Goal: Navigation & Orientation: Find specific page/section

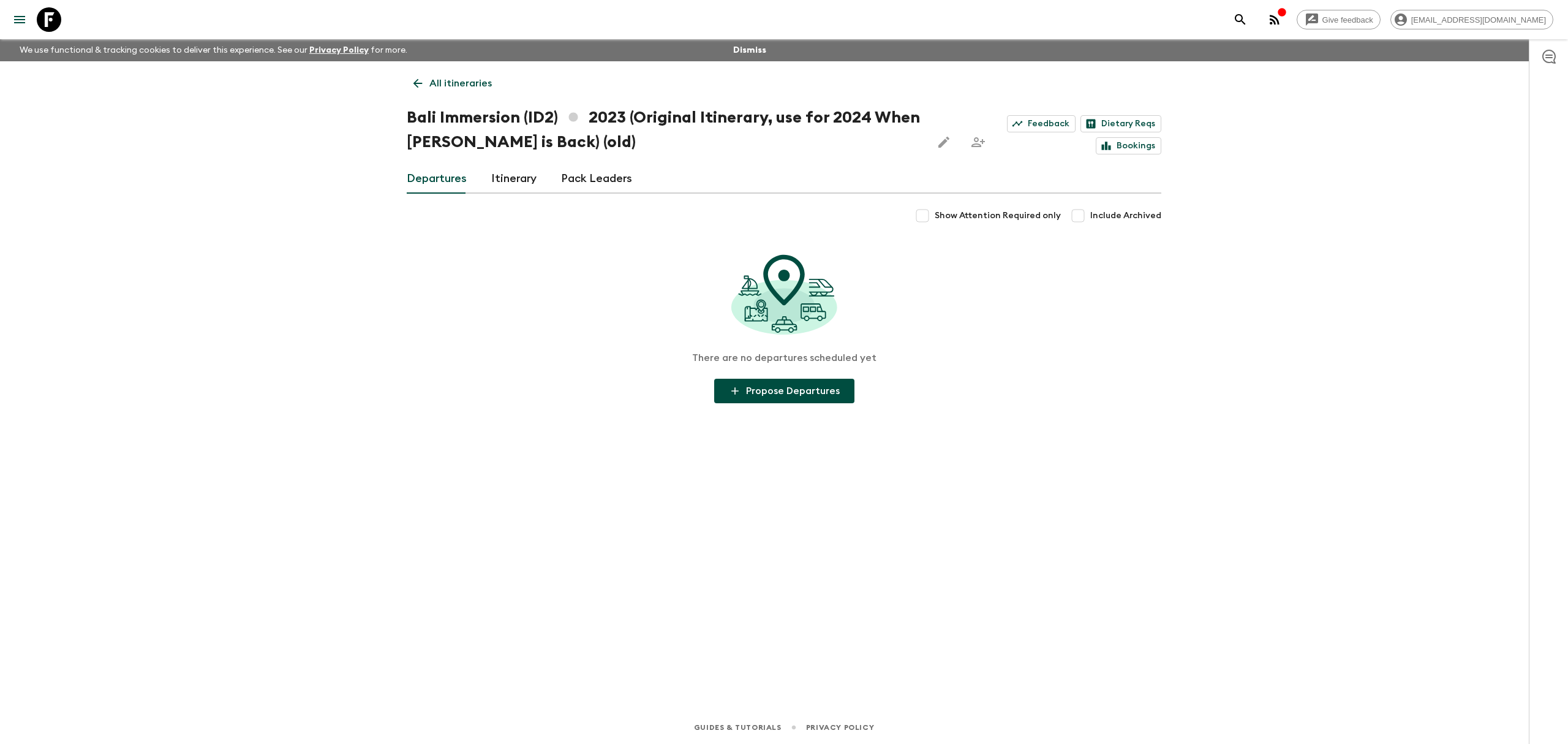
click at [411, 90] on link "All itineraries" at bounding box center [453, 83] width 92 height 24
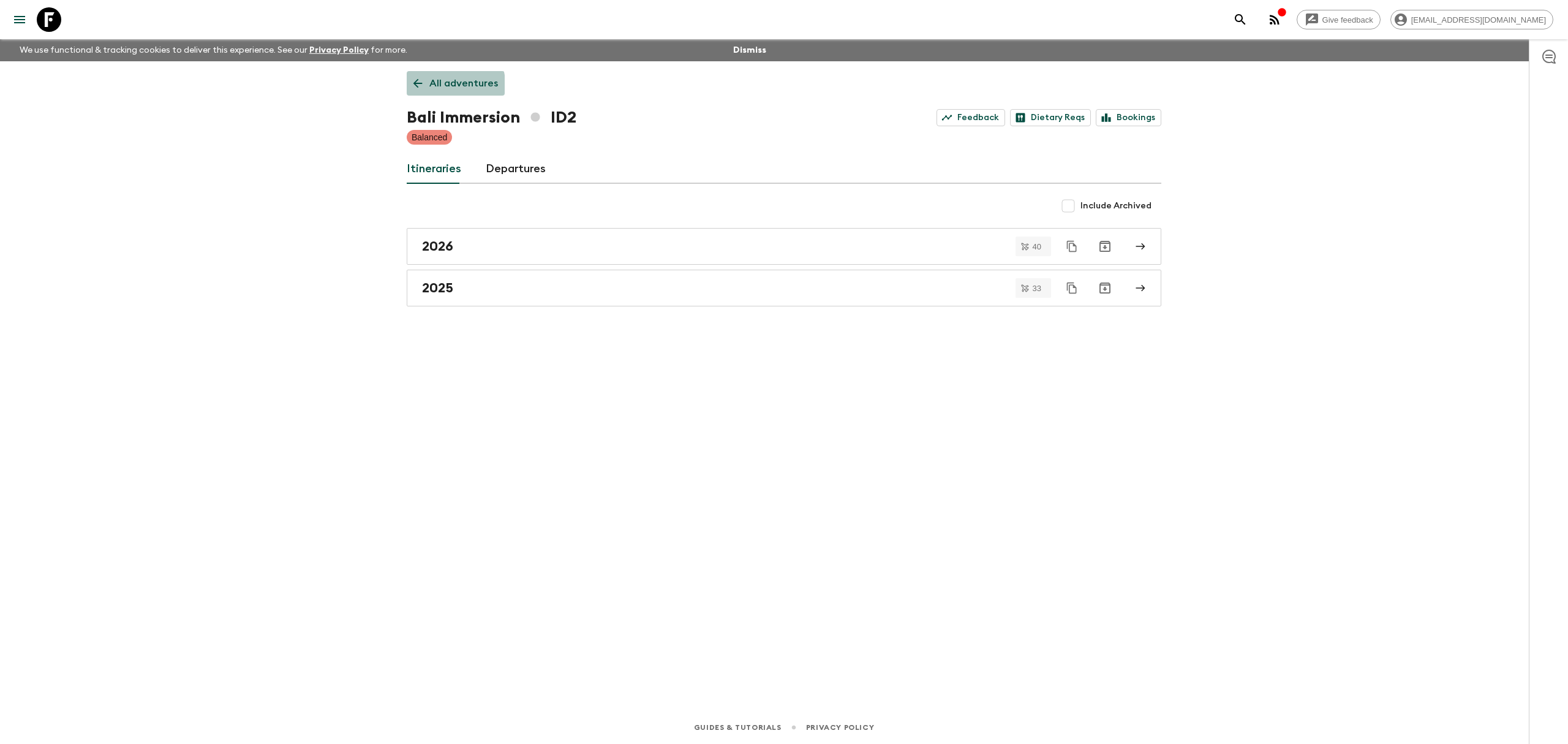
click at [411, 90] on link "All adventures" at bounding box center [456, 83] width 98 height 24
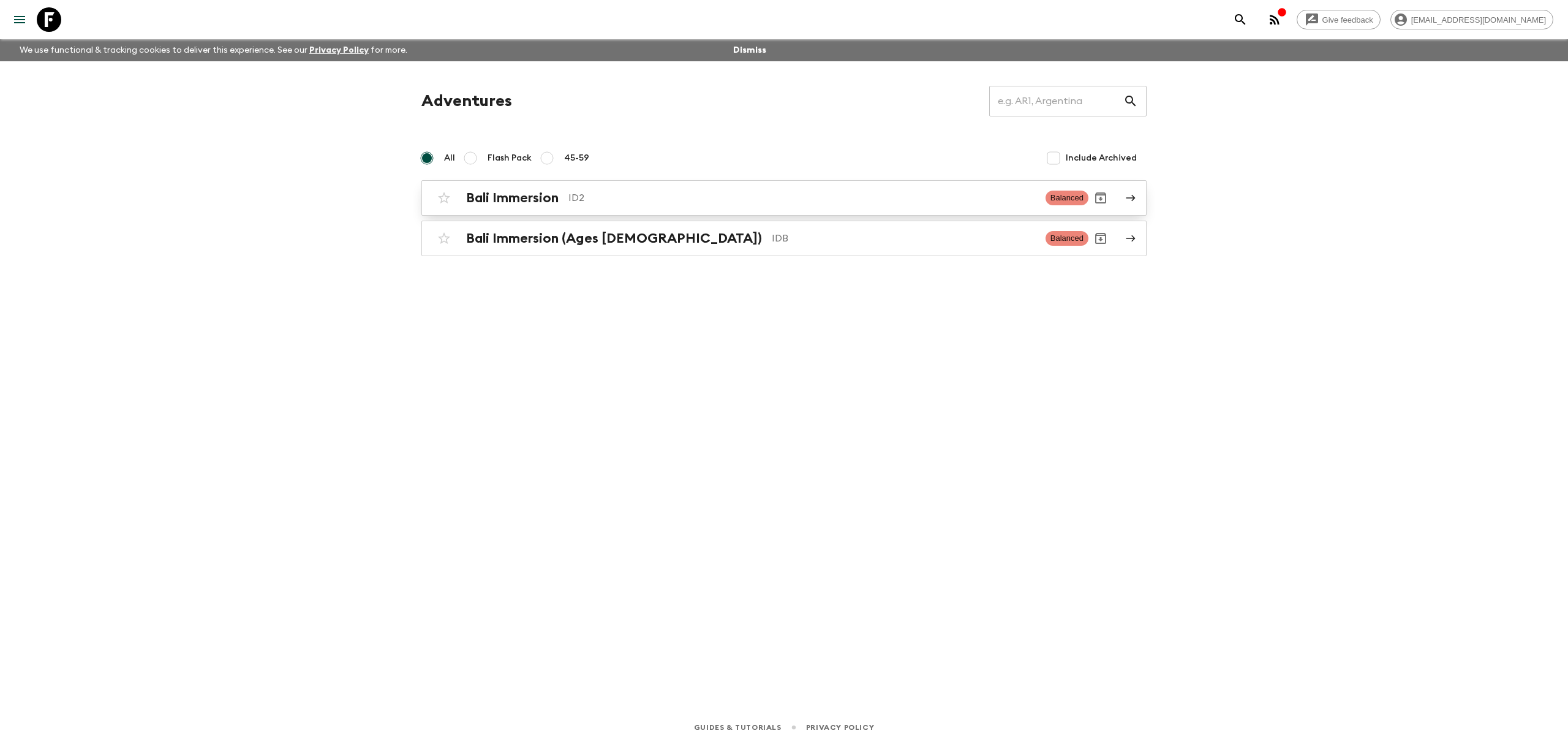
click at [1130, 198] on icon at bounding box center [1131, 198] width 9 height 7
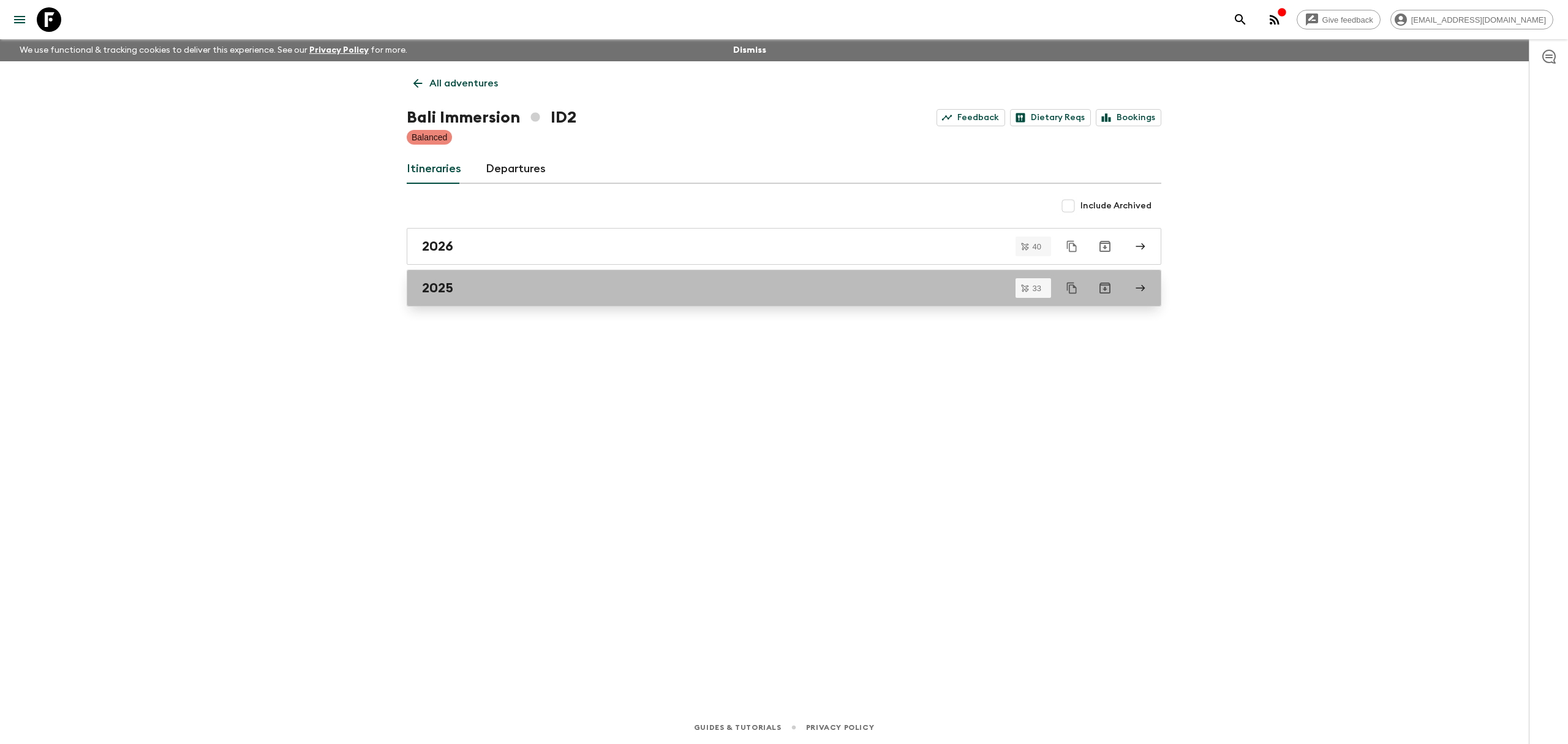
click at [1139, 289] on icon at bounding box center [1141, 288] width 11 height 11
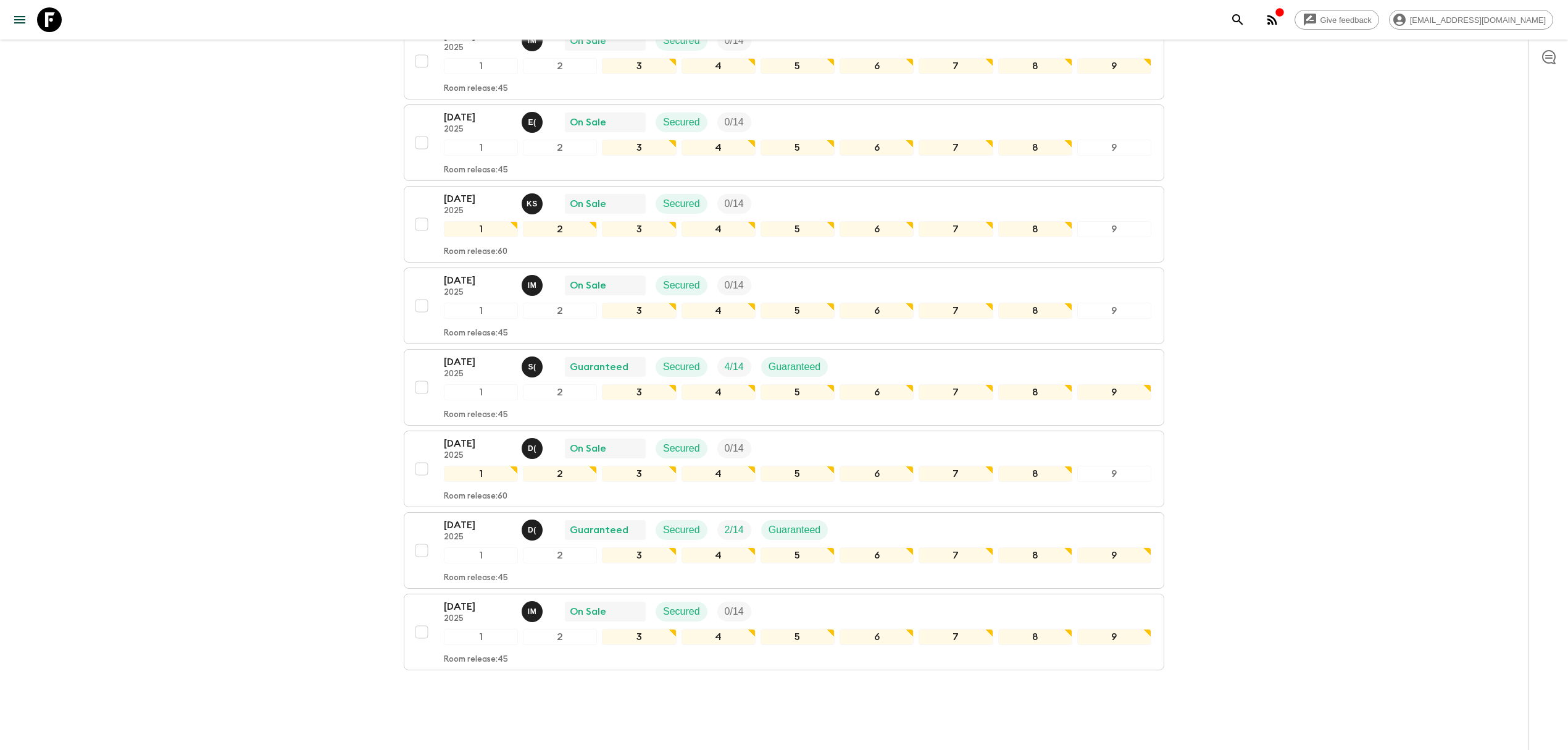
scroll to position [2306, 0]
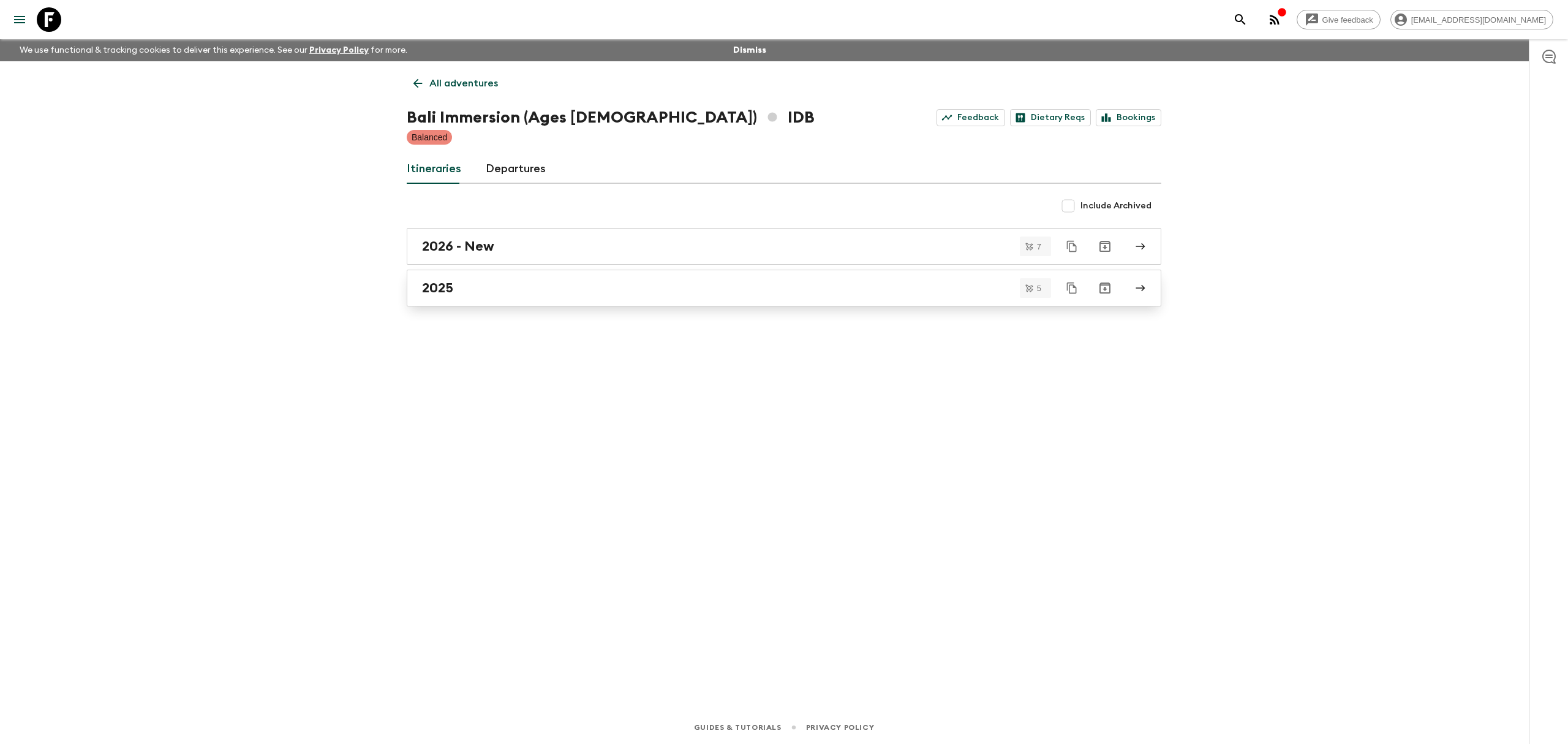
click at [1145, 288] on icon at bounding box center [1141, 288] width 11 height 11
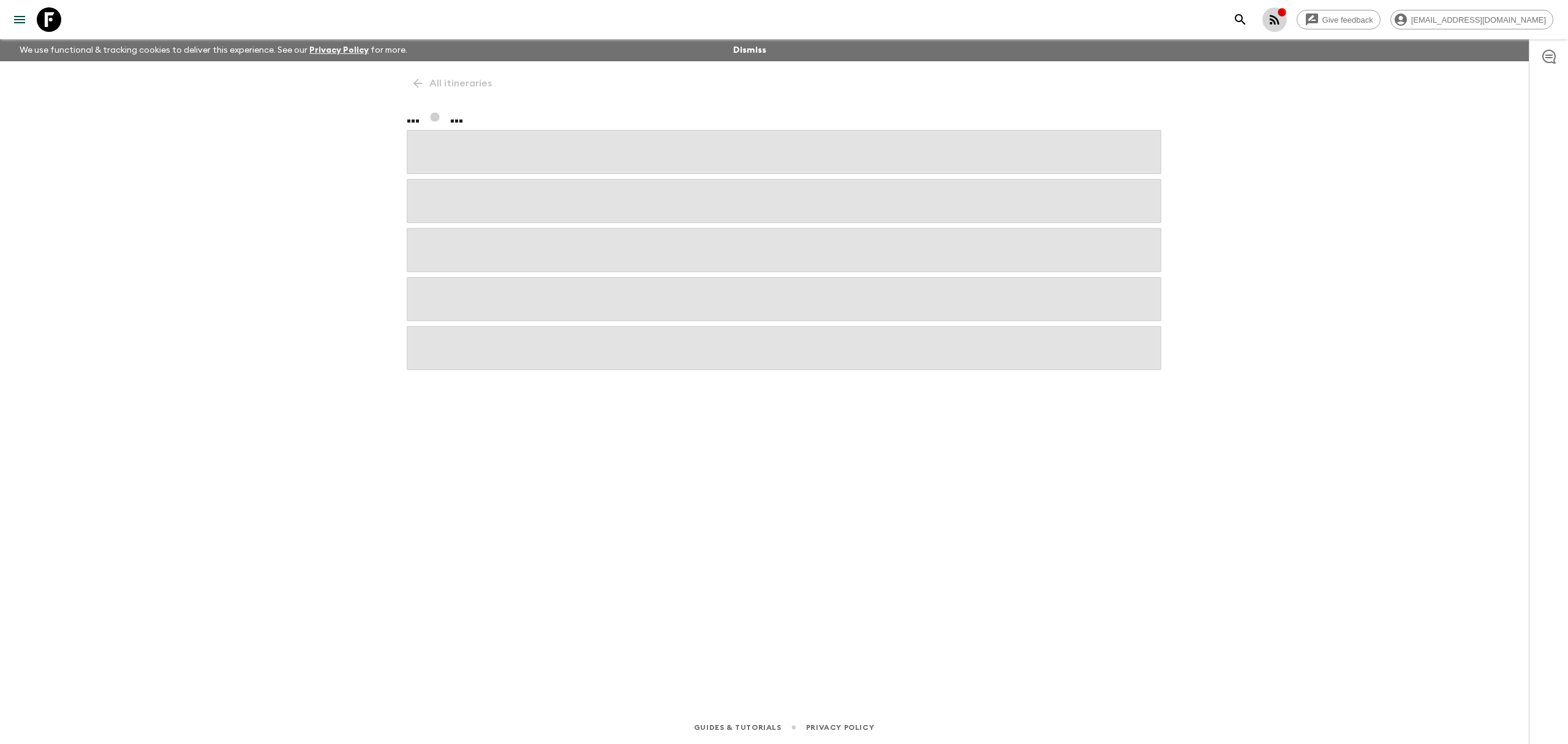
click at [1280, 23] on icon "button" at bounding box center [1275, 19] width 10 height 10
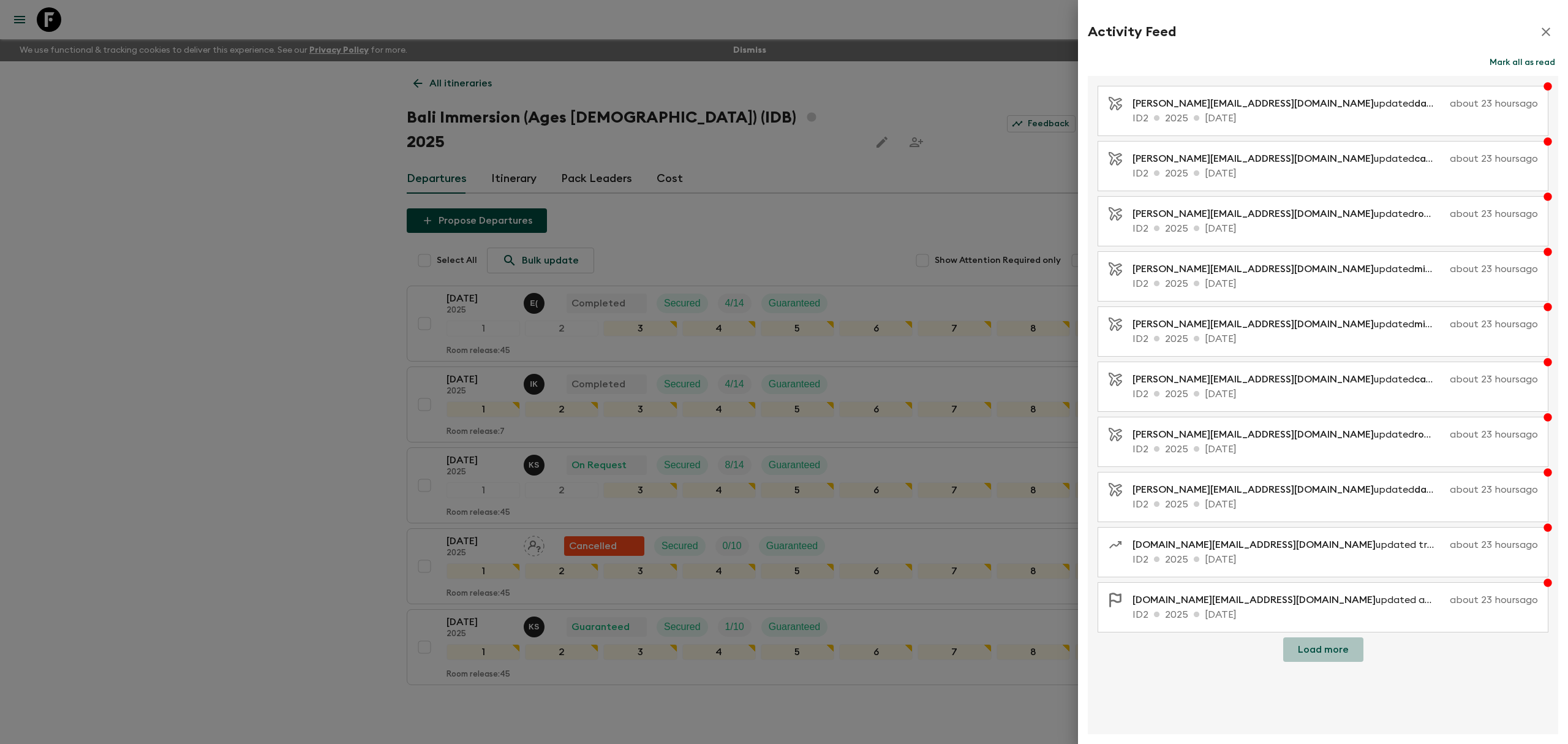
click at [1338, 653] on button "Load more" at bounding box center [1323, 649] width 80 height 24
click at [1515, 65] on button "Mark all as read" at bounding box center [1522, 62] width 72 height 17
click at [1542, 33] on icon "button" at bounding box center [1545, 31] width 14 height 14
